Goal: Task Accomplishment & Management: Use online tool/utility

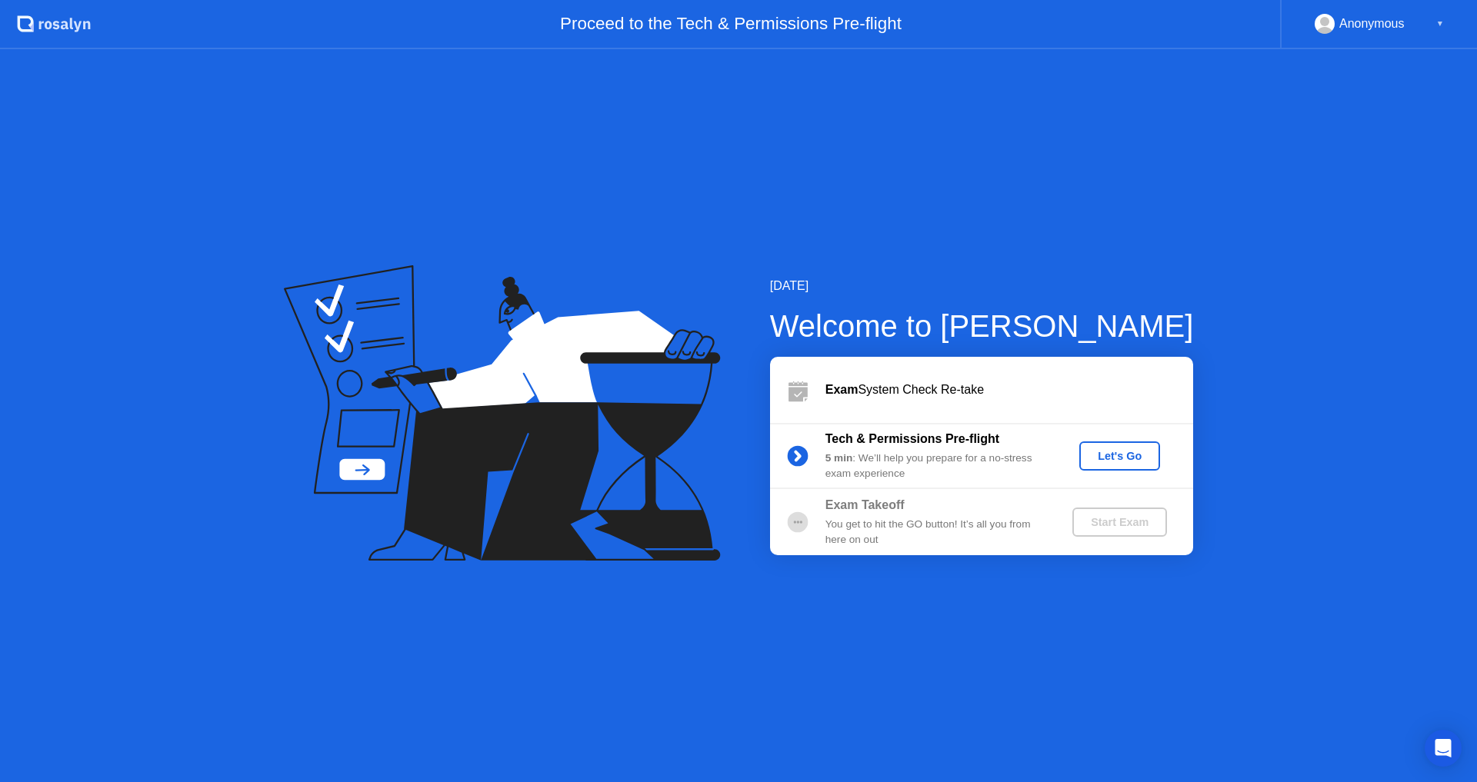
click at [1132, 465] on button "Let's Go" at bounding box center [1119, 456] width 81 height 29
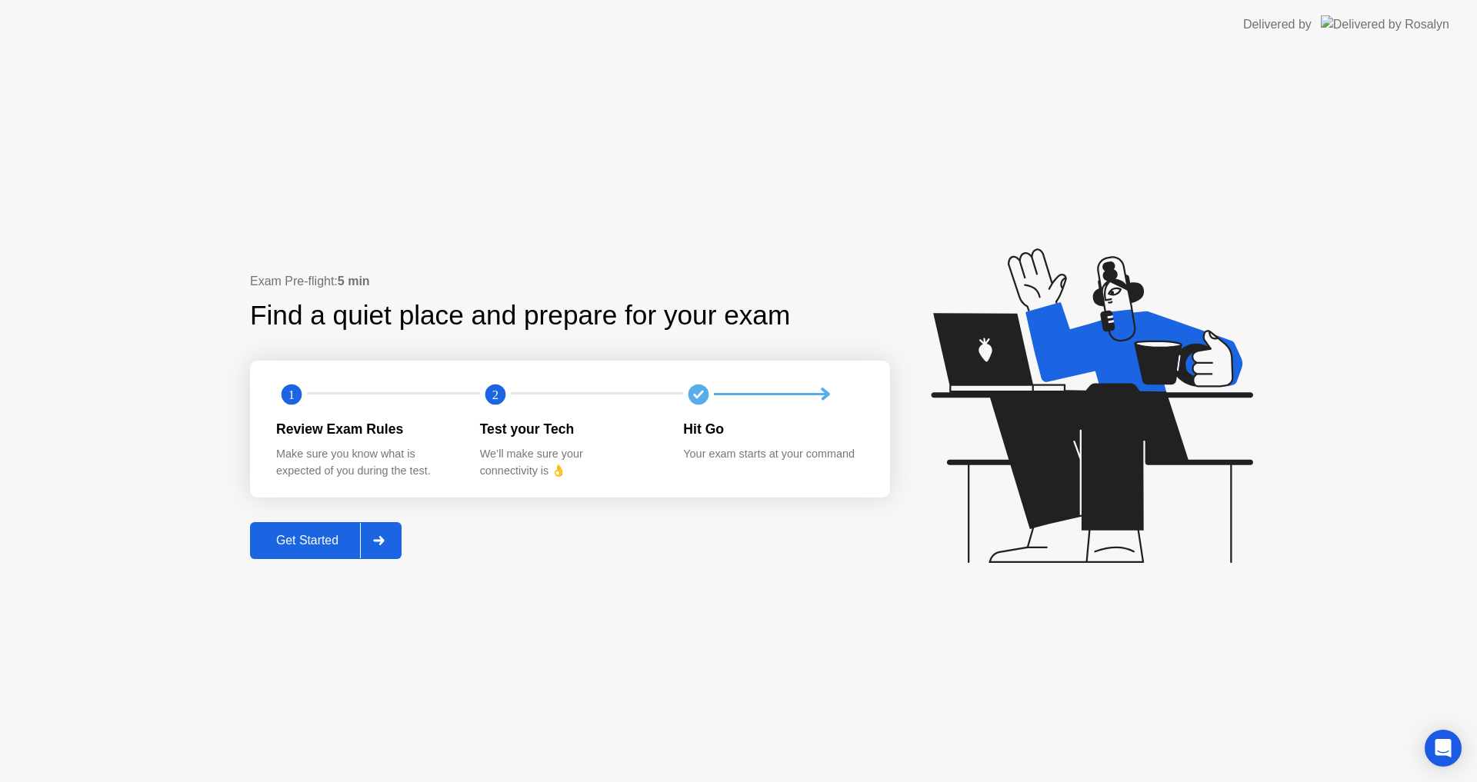
click at [317, 539] on div "Get Started" at bounding box center [307, 541] width 105 height 14
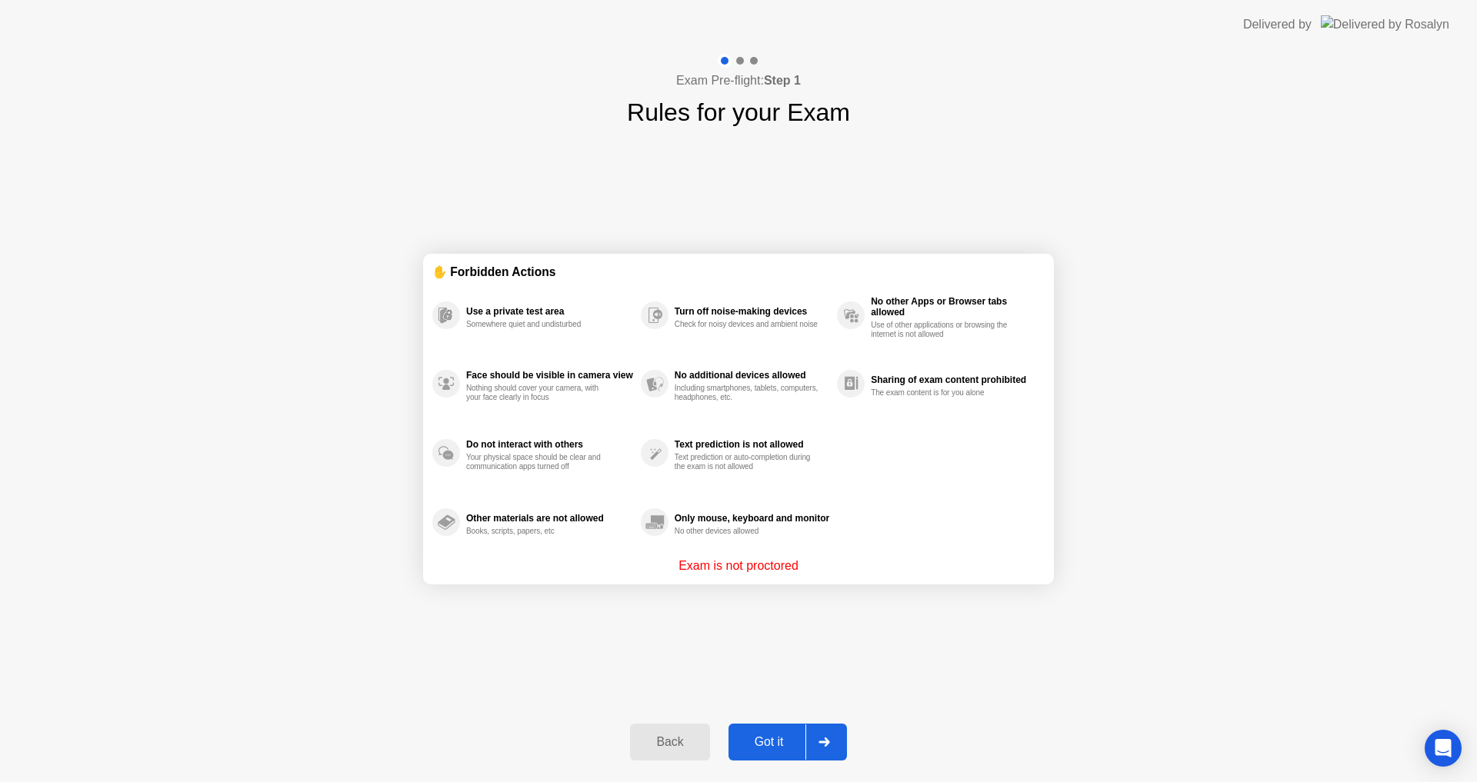
click at [785, 727] on button "Got it" at bounding box center [788, 742] width 118 height 37
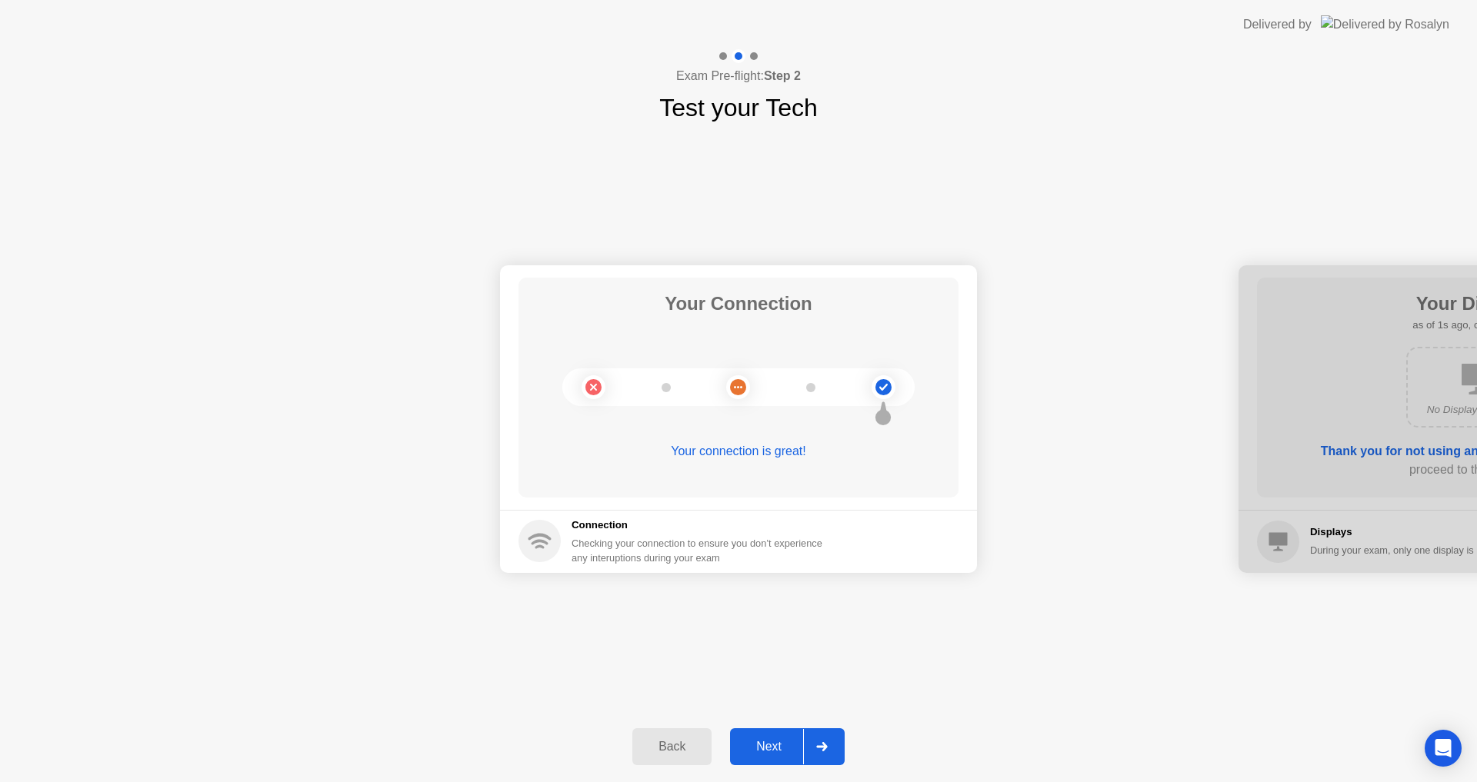
click at [771, 743] on div "Next" at bounding box center [769, 747] width 68 height 14
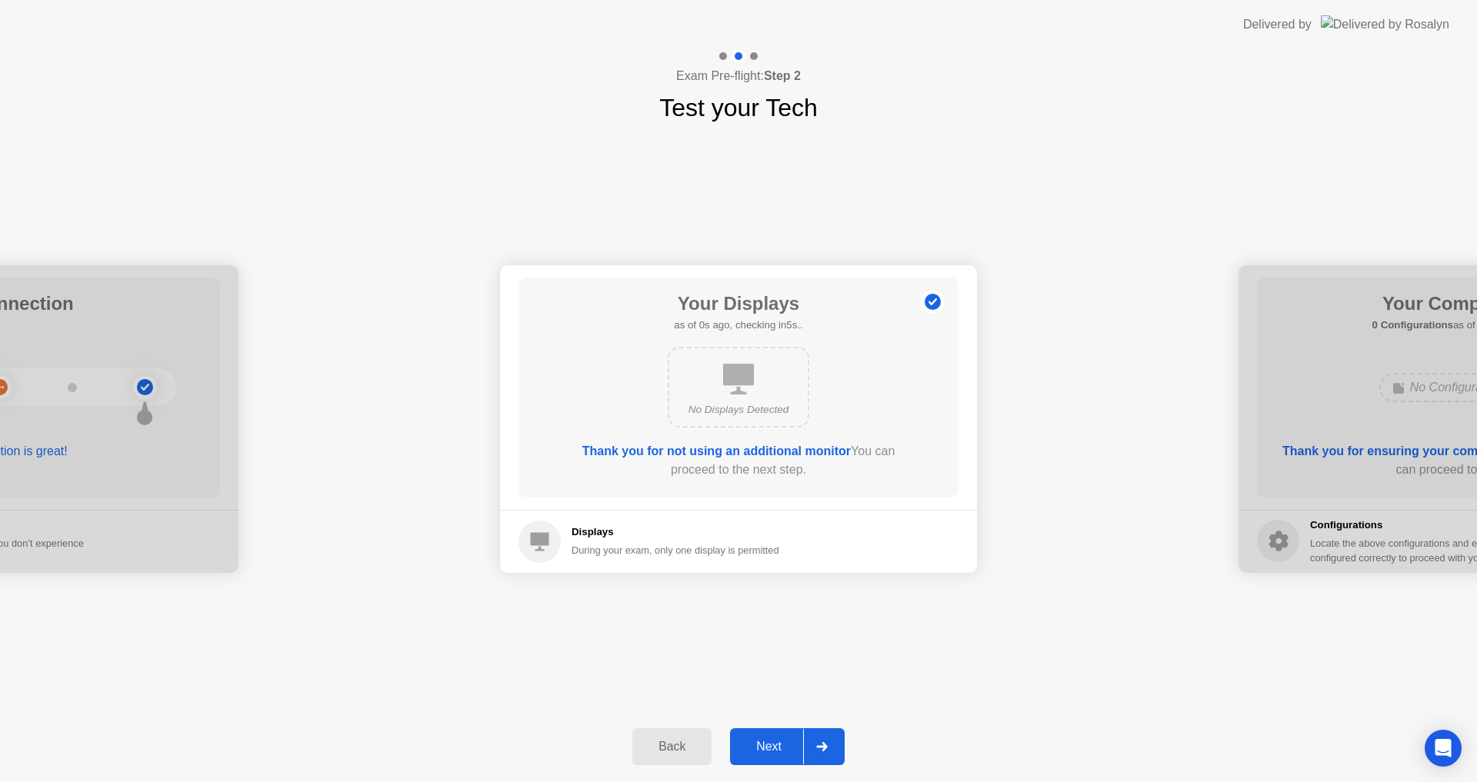
click at [771, 743] on div "Next" at bounding box center [769, 747] width 68 height 14
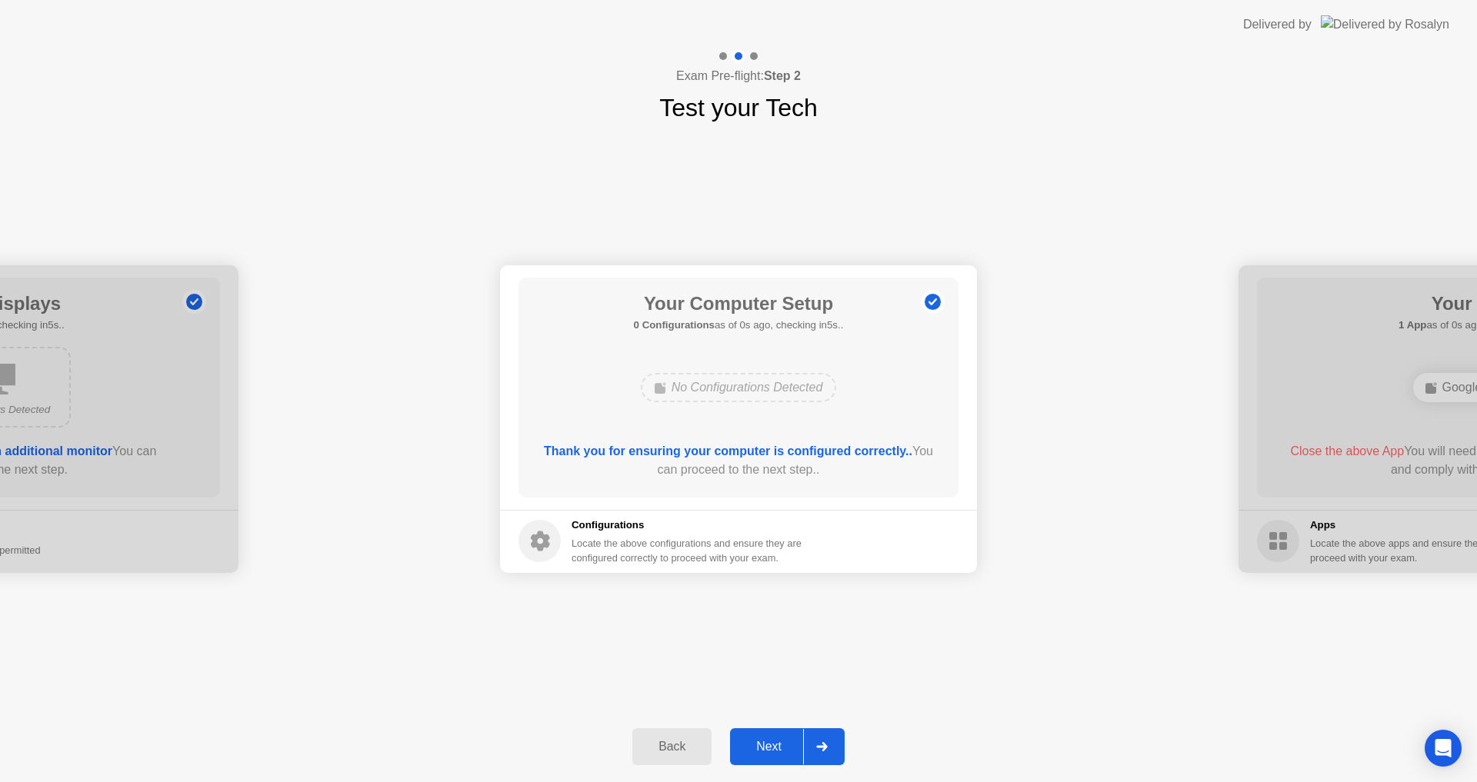
click at [771, 743] on div "Next" at bounding box center [769, 747] width 68 height 14
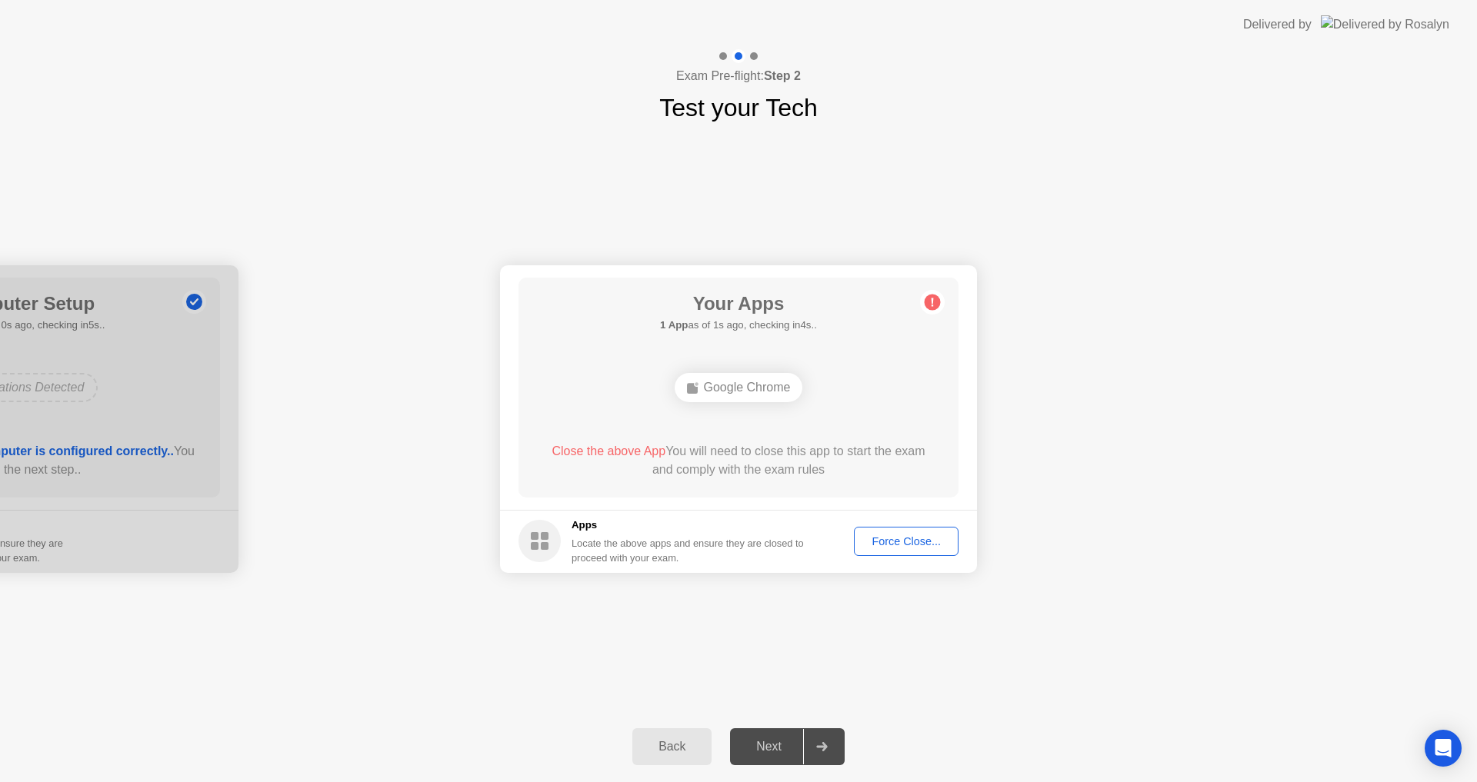
click at [892, 545] on div "Force Close..." at bounding box center [906, 541] width 94 height 12
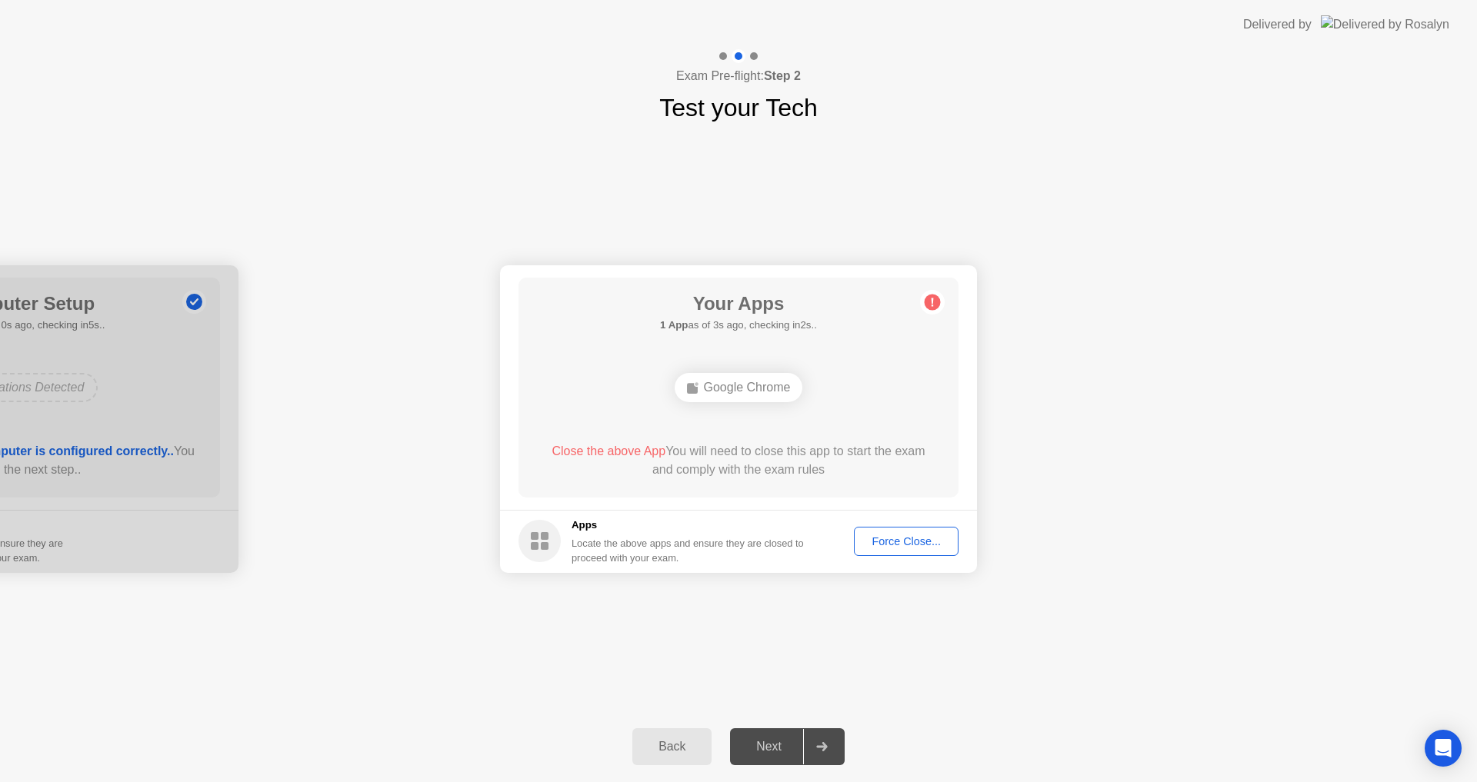
click at [755, 396] on div "Google Chrome" at bounding box center [739, 387] width 128 height 29
click at [755, 394] on div "Google Chrome" at bounding box center [739, 387] width 128 height 29
click at [905, 540] on div "Force Close..." at bounding box center [906, 541] width 94 height 12
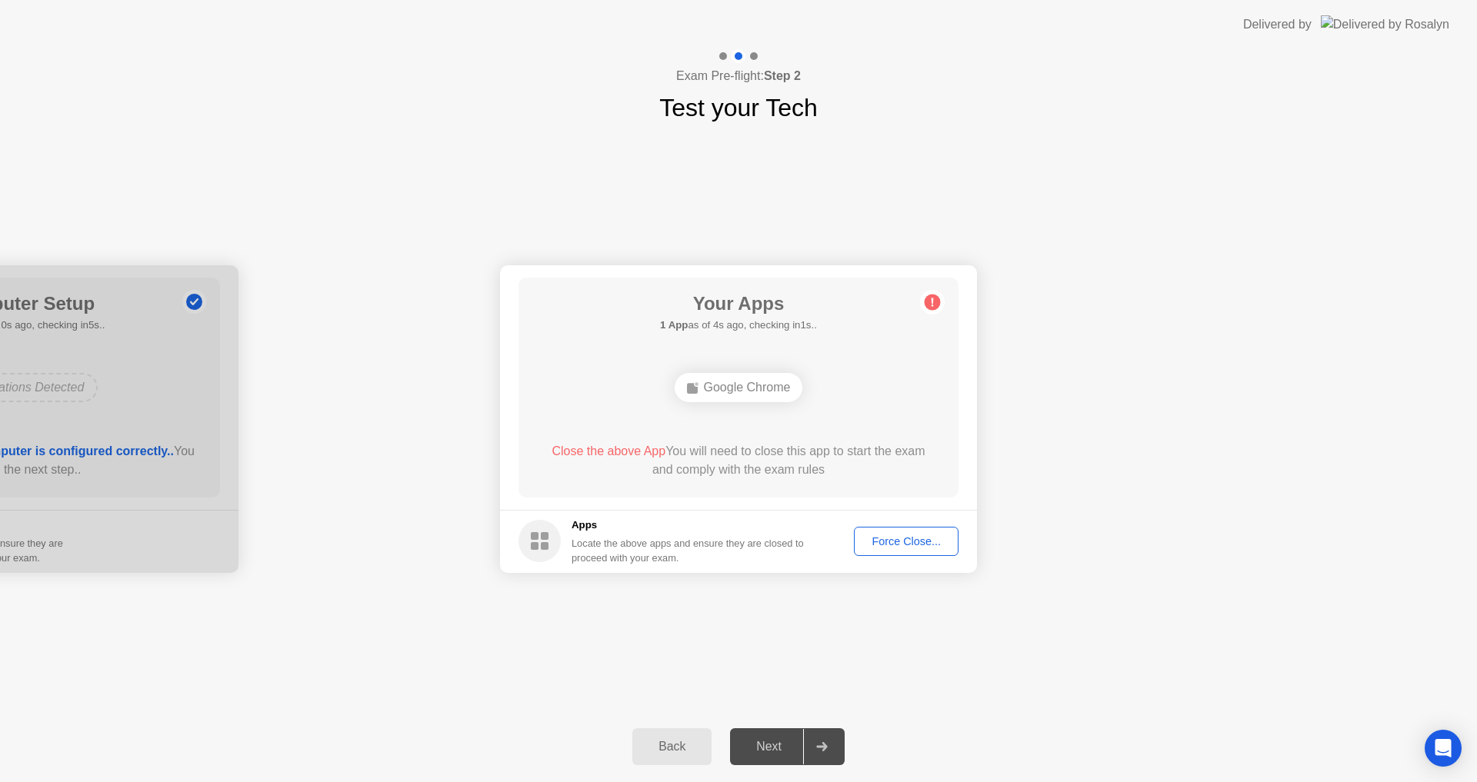
click at [744, 398] on div "Google Chrome" at bounding box center [739, 387] width 128 height 29
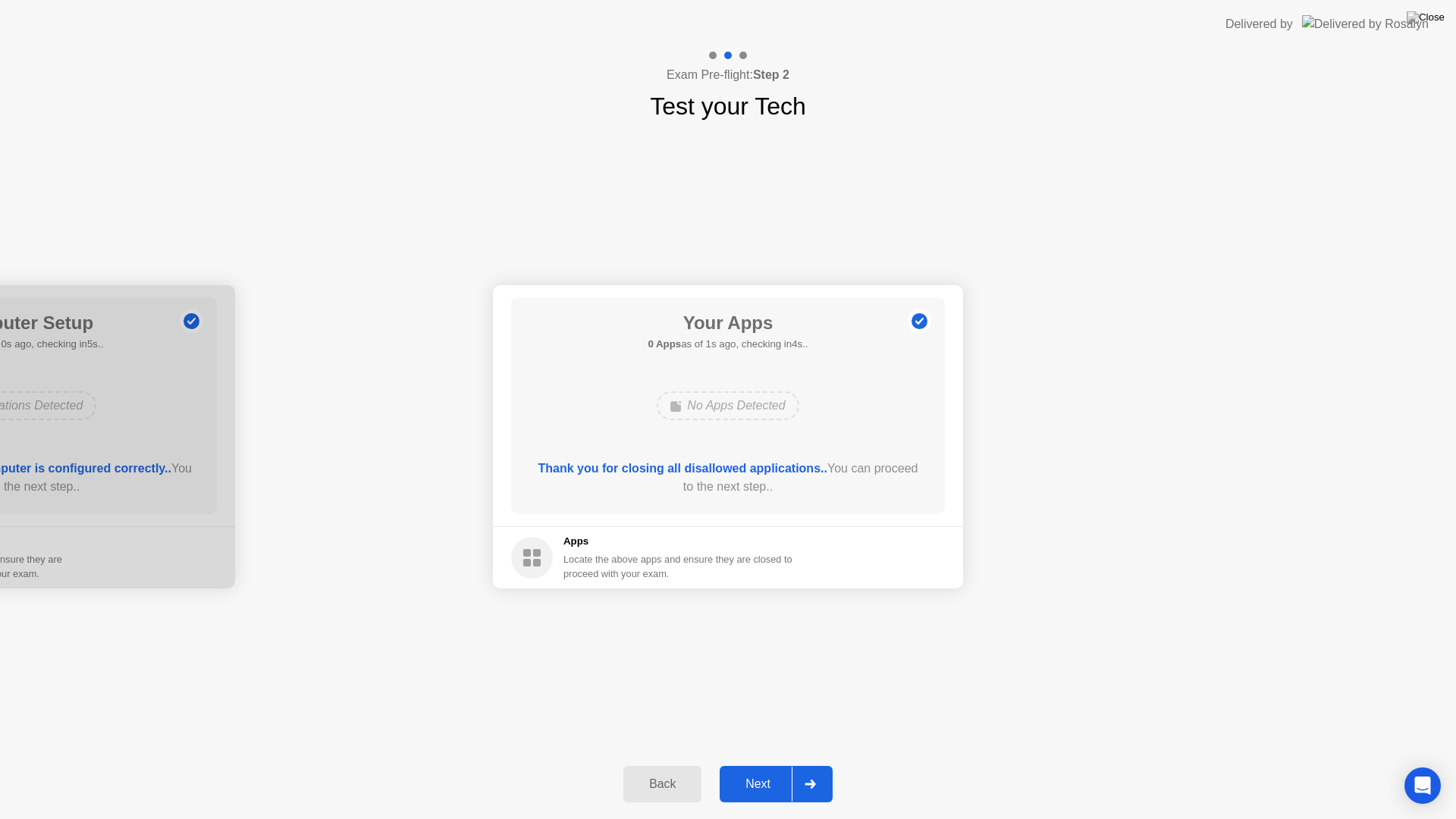
click at [768, 771] on div "Next" at bounding box center [758, 785] width 67 height 14
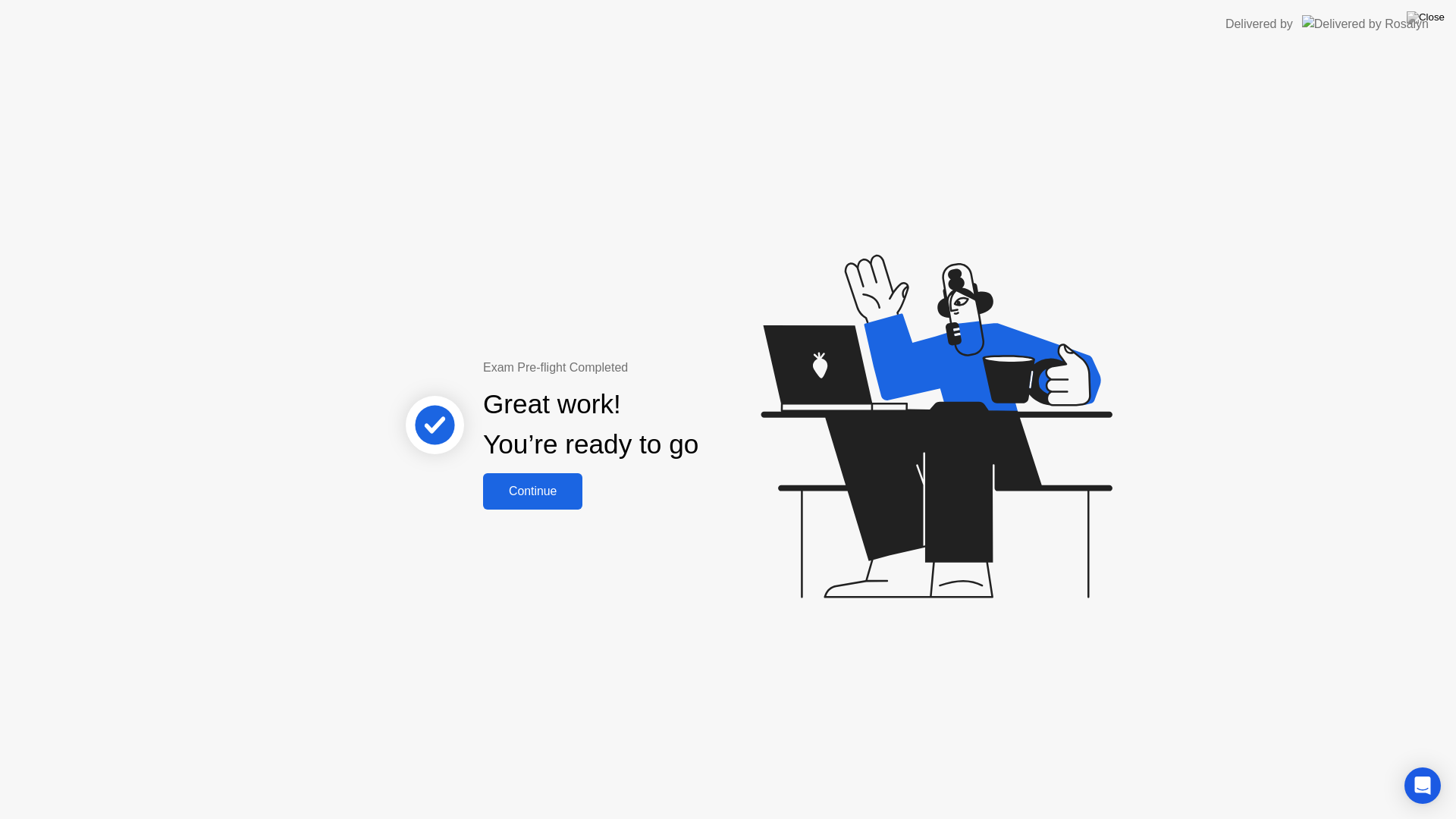
click at [519, 488] on div "Continue" at bounding box center [533, 492] width 91 height 14
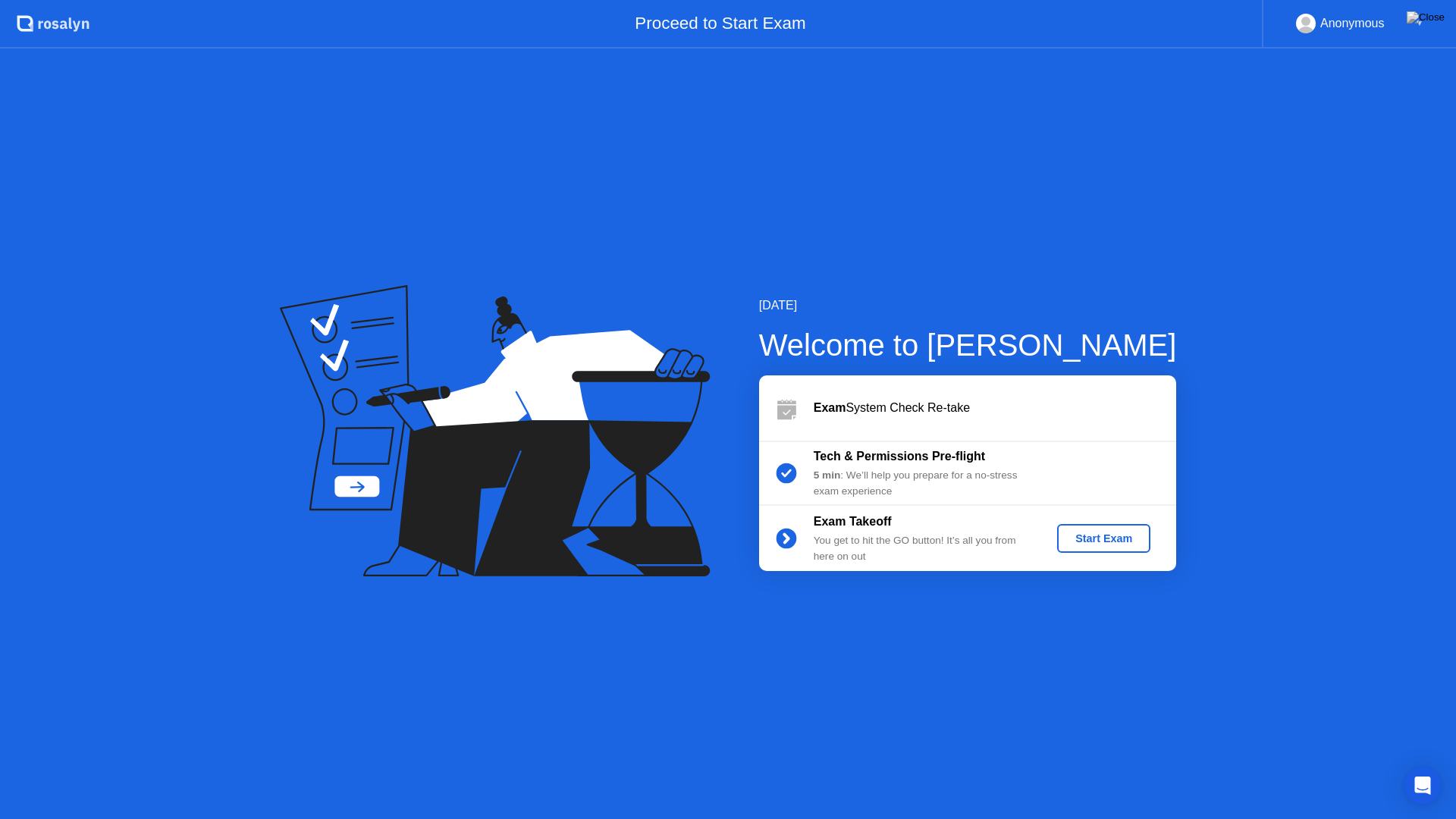
click at [1110, 541] on div "Start Exam" at bounding box center [1104, 538] width 81 height 12
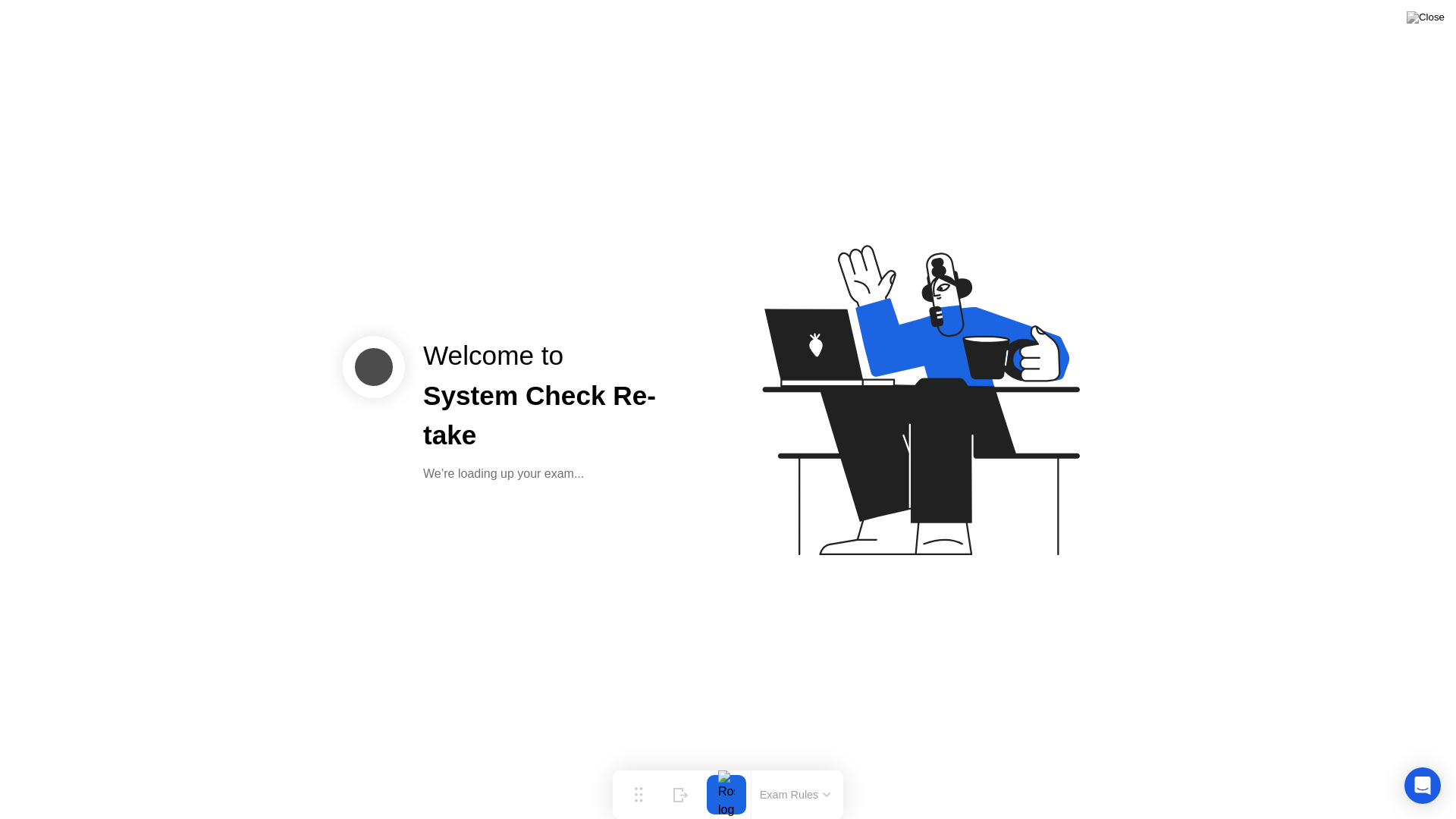
click at [559, 221] on div "Welcome to System Check Re-take We’re loading up your exam..." at bounding box center [728, 409] width 1456 height 819
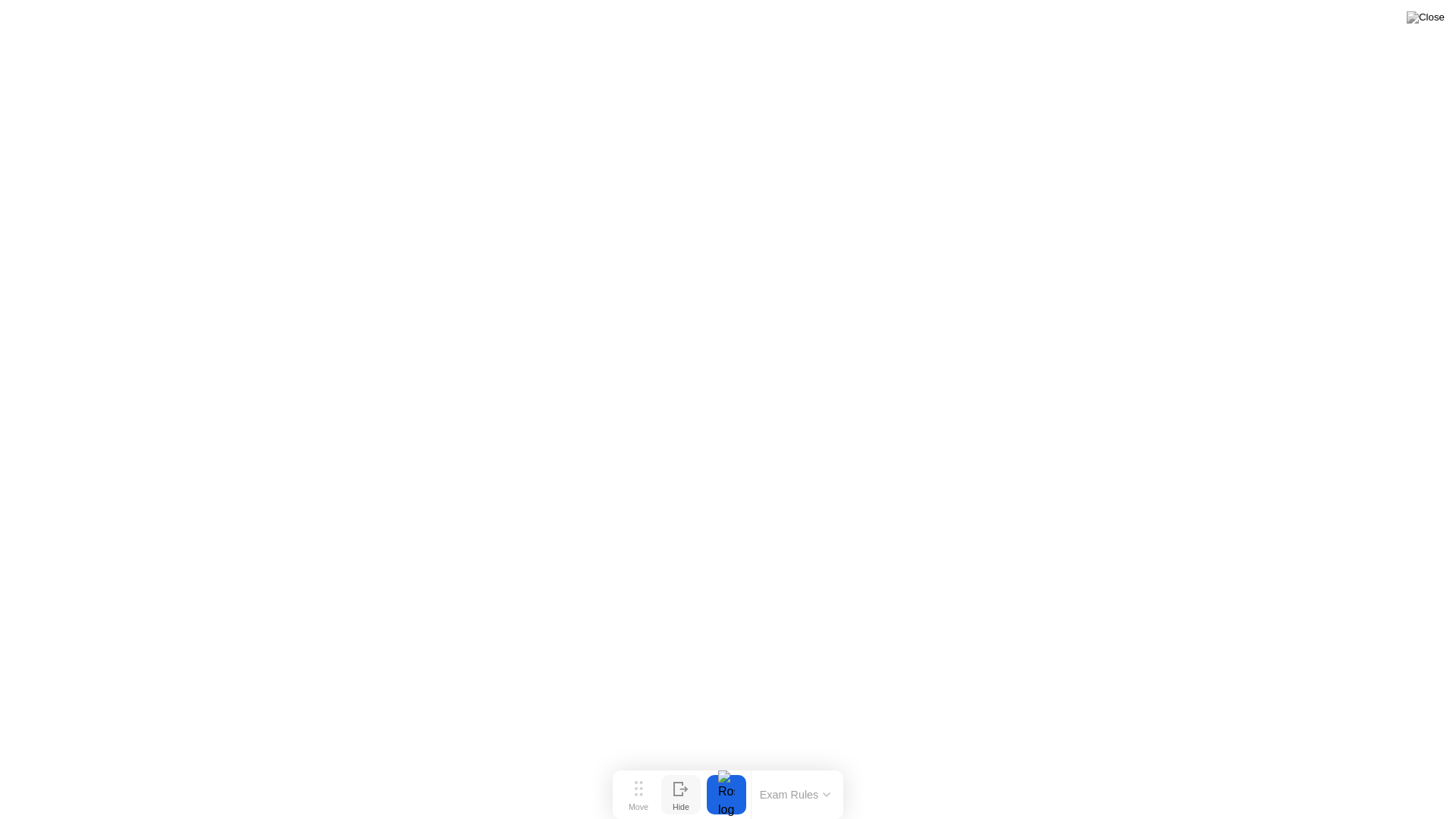
click at [684, 771] on icon at bounding box center [680, 788] width 15 height 15
click at [1404, 771] on div "Show" at bounding box center [1397, 806] width 21 height 9
click at [638, 771] on icon at bounding box center [639, 787] width 8 height 15
click div "End Proctoring Session"
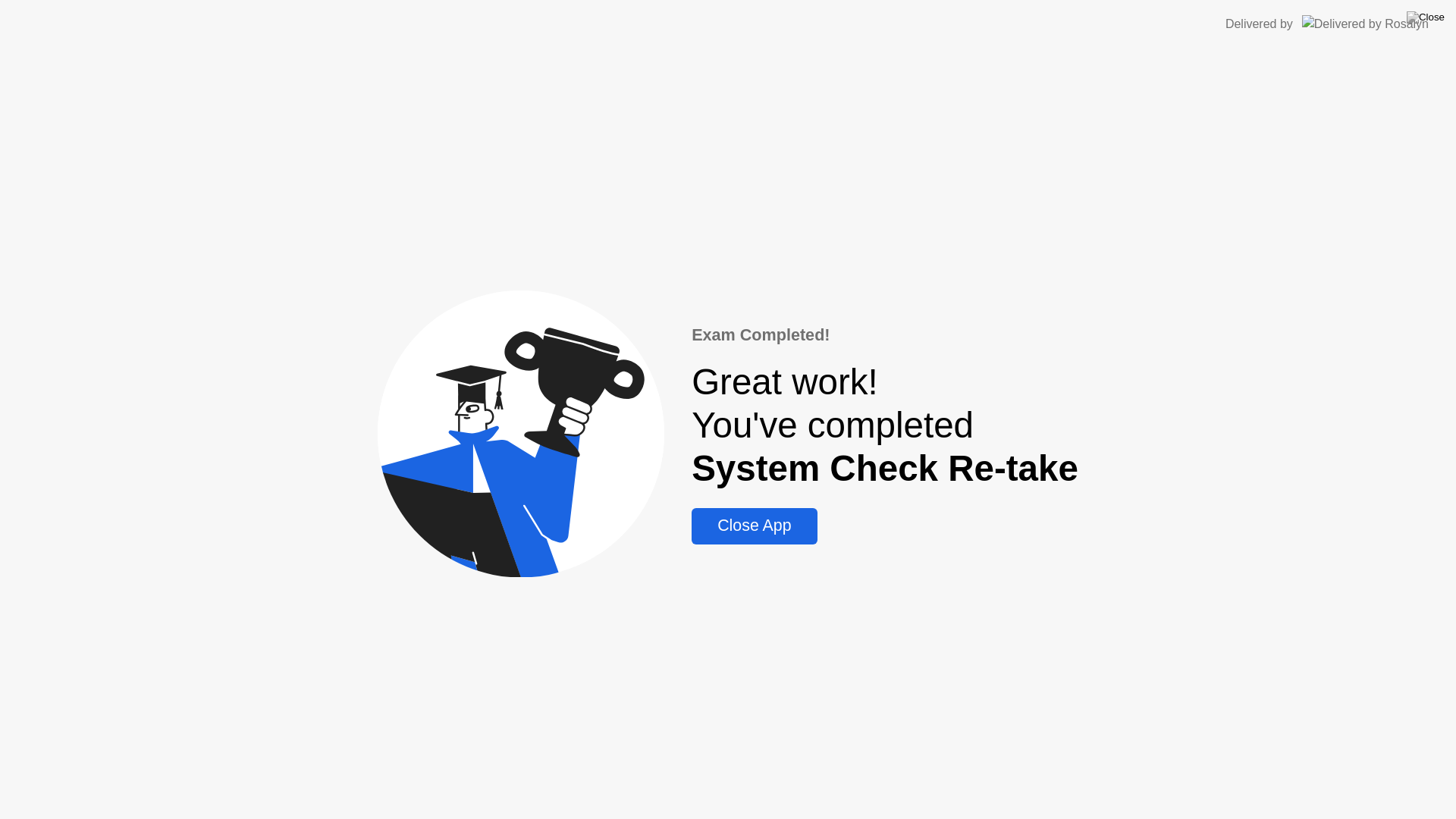
click at [751, 539] on button "Close App" at bounding box center [754, 525] width 125 height 36
